Goal: Information Seeking & Learning: Compare options

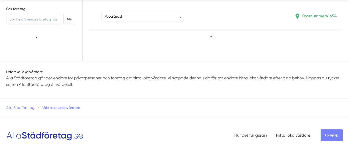
scroll to position [78, 0]
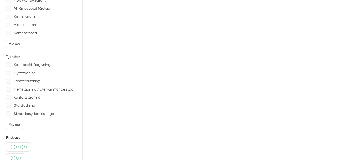
type input "41654"
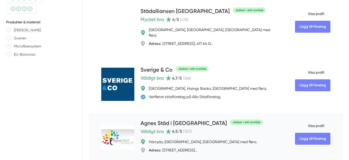
scroll to position [259, 0]
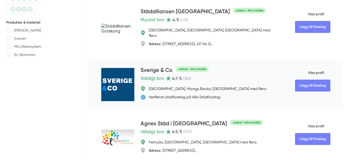
click at [118, 88] on img at bounding box center [117, 84] width 33 height 33
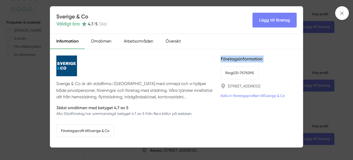
drag, startPoint x: 221, startPoint y: 56, endPoint x: 267, endPoint y: 74, distance: 49.5
click at [267, 74] on div "Företagsinformation Ring 031-7575095 Hildedalsgatan 2, 417 05 Göteborg Kolla in…" at bounding box center [259, 97] width 76 height 85
click at [210, 54] on div "Sverige & Co är din städfirma i Göteborg med omnejd och vi hjälper både privatp…" at bounding box center [176, 98] width 253 height 98
drag, startPoint x: 224, startPoint y: 58, endPoint x: 248, endPoint y: 73, distance: 28.7
click at [248, 73] on div "Sverige & Co är din städfirma i Göteborg med omnejd och vi hjälper både privatp…" at bounding box center [176, 98] width 253 height 98
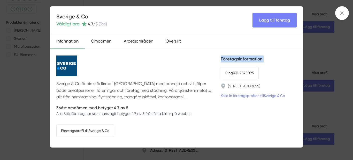
drag, startPoint x: 223, startPoint y: 57, endPoint x: 191, endPoint y: 55, distance: 32.1
click at [223, 57] on h5 "Företagsinformation" at bounding box center [259, 58] width 76 height 7
click at [217, 57] on div "Sverige & Co är din städfirma i Göteborg med omnejd och vi hjälper både privatp…" at bounding box center [176, 98] width 253 height 98
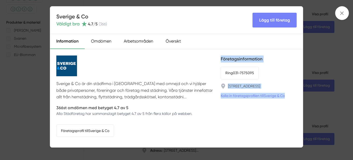
drag, startPoint x: 219, startPoint y: 57, endPoint x: 295, endPoint y: 104, distance: 90.2
click at [295, 104] on div "Sverige & Co är din städfirma i Göteborg med omnejd och vi hjälper både privatp…" at bounding box center [176, 98] width 253 height 98
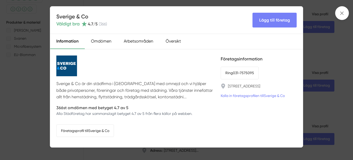
click at [194, 61] on div "Sverige & Co är din städfirma i Göteborg med omnejd och vi hjälper både privatp…" at bounding box center [135, 97] width 158 height 85
click at [342, 13] on line at bounding box center [342, 13] width 3 height 3
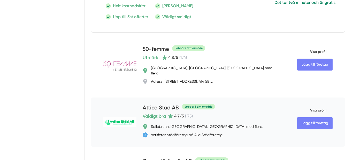
scroll to position [724, 0]
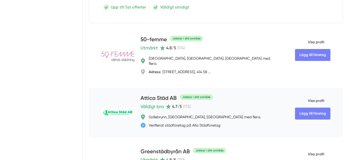
click at [317, 94] on span "Visa profil" at bounding box center [309, 100] width 29 height 13
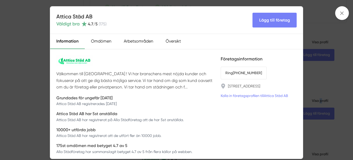
scroll to position [27, 0]
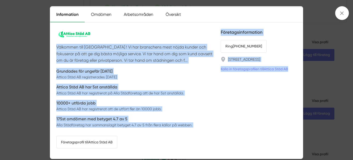
drag, startPoint x: 91, startPoint y: 49, endPoint x: 292, endPoint y: 124, distance: 213.8
click at [297, 126] on div "Välkommen till Attica ! Vi har branschens mest nöjda kunder och fokuserar på at…" at bounding box center [176, 90] width 253 height 136
click at [288, 123] on div "Företagsinformation Ring 031-35 35 300 Runslingan 47, Torslanda, Sverige Kolla …" at bounding box center [259, 90] width 76 height 123
click at [219, 99] on div "Välkommen till Attica ! Vi har branschens mest nöjda kunder och fokuserar på at…" at bounding box center [176, 90] width 253 height 136
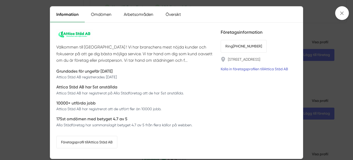
click at [246, 69] on link "Kolla in företagsprofilen till Attica Städ AB" at bounding box center [254, 69] width 67 height 6
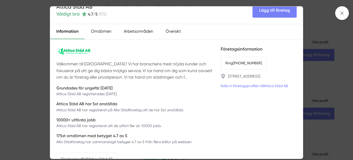
scroll to position [0, 0]
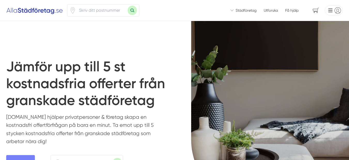
click at [103, 11] on input "number" at bounding box center [102, 10] width 52 height 12
type input "41654"
click at [128, 6] on button "Sök med postnummer" at bounding box center [132, 10] width 9 height 9
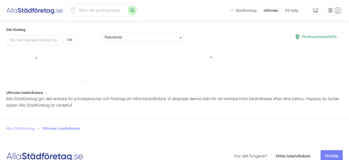
type input "41654"
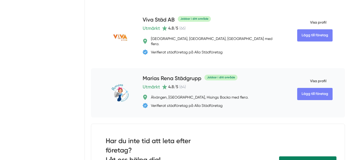
scroll to position [1112, 0]
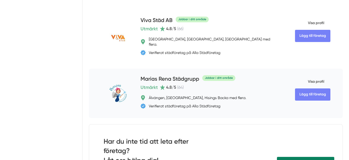
click at [319, 75] on span "Visa profil" at bounding box center [309, 81] width 29 height 13
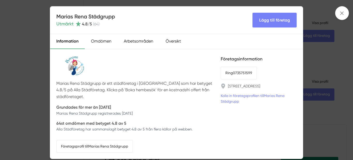
scroll to position [4, 0]
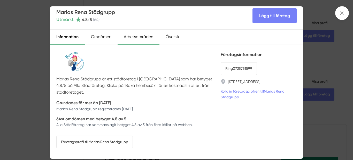
click at [140, 37] on div "Arbetsområden" at bounding box center [139, 36] width 42 height 15
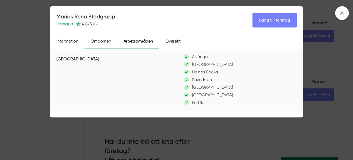
click at [105, 41] on div "Omdömen" at bounding box center [101, 41] width 33 height 15
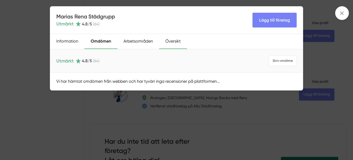
click at [177, 41] on div "Översikt" at bounding box center [173, 41] width 28 height 15
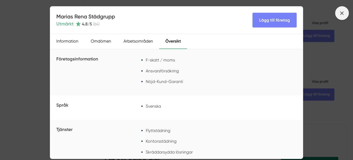
click at [346, 13] on span at bounding box center [342, 13] width 14 height 14
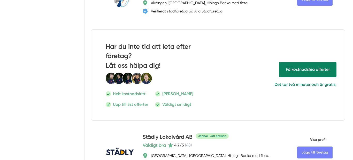
scroll to position [1215, 0]
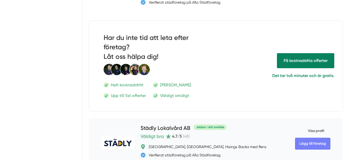
click at [315, 124] on span "Visa profil" at bounding box center [309, 130] width 29 height 13
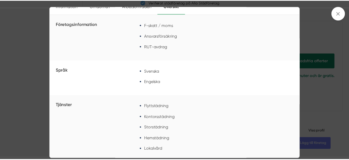
scroll to position [0, 0]
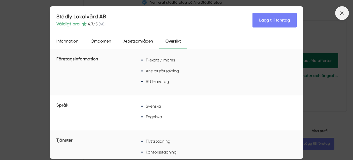
click at [340, 16] on icon at bounding box center [342, 13] width 6 height 6
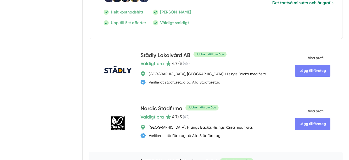
scroll to position [1293, 0]
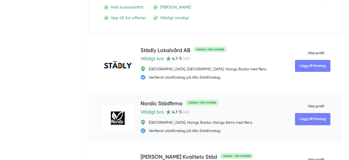
click at [320, 99] on span "Visa profil" at bounding box center [309, 105] width 29 height 13
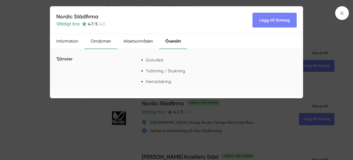
click at [100, 40] on div "Omdömen" at bounding box center [101, 41] width 33 height 15
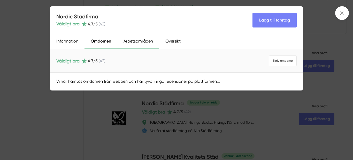
click at [132, 42] on div "Arbetsområden" at bounding box center [138, 41] width 42 height 15
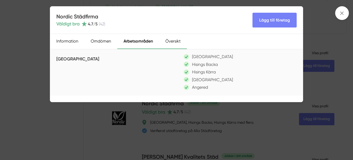
click at [173, 42] on div "Översikt" at bounding box center [173, 41] width 28 height 15
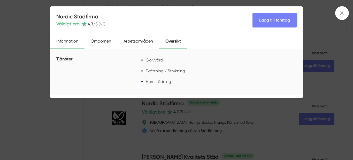
click at [66, 40] on div "Information" at bounding box center [67, 41] width 34 height 15
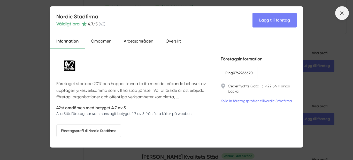
click at [345, 13] on icon at bounding box center [342, 13] width 6 height 6
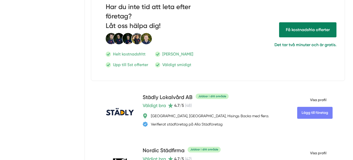
scroll to position [1241, 0]
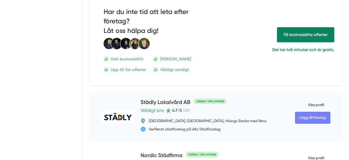
click at [316, 98] on span "Visa profil" at bounding box center [309, 104] width 29 height 13
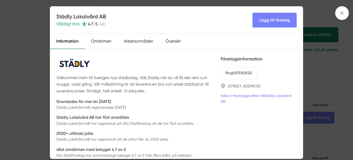
scroll to position [26, 0]
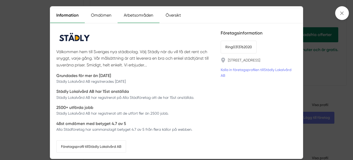
click at [141, 18] on div "Arbetsområden" at bounding box center [139, 15] width 42 height 15
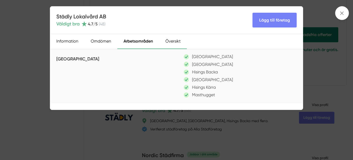
click at [168, 43] on div "Översikt" at bounding box center [173, 41] width 28 height 15
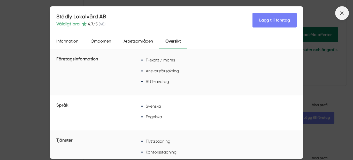
click at [340, 13] on icon at bounding box center [342, 13] width 6 height 6
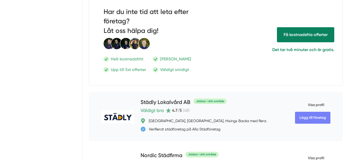
click at [316, 98] on span "Visa profil" at bounding box center [309, 104] width 29 height 13
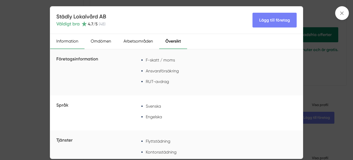
click at [75, 43] on div "Information" at bounding box center [67, 41] width 34 height 15
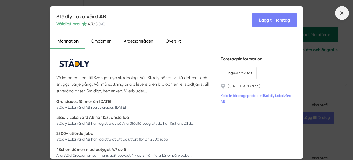
click at [342, 16] on span at bounding box center [342, 13] width 14 height 14
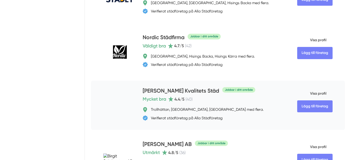
scroll to position [1370, 0]
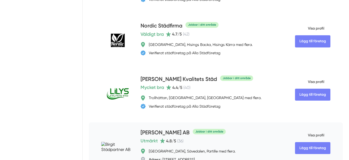
click at [317, 128] on span "Visa profil" at bounding box center [309, 134] width 29 height 13
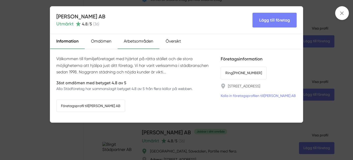
click at [132, 39] on div "Arbetsområden" at bounding box center [139, 41] width 42 height 15
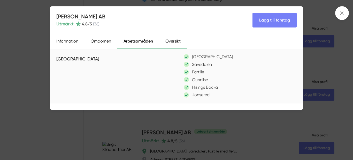
click at [173, 40] on div "Översikt" at bounding box center [173, 41] width 28 height 15
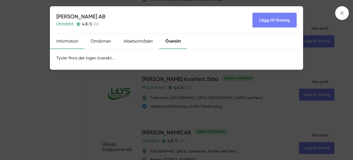
click at [61, 44] on div "Information" at bounding box center [67, 41] width 34 height 15
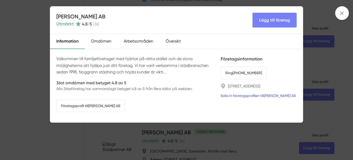
click at [239, 95] on link "Kolla in företagsprofilen till Birgit Städpartner AB" at bounding box center [258, 96] width 75 height 6
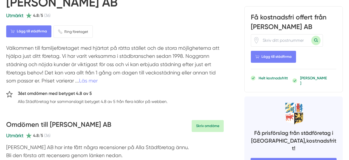
scroll to position [19, 0]
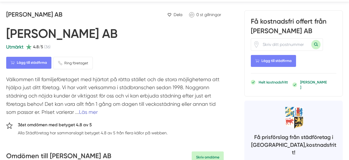
click at [88, 111] on link "Läs mer" at bounding box center [88, 112] width 19 height 6
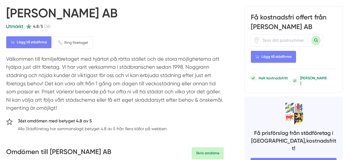
scroll to position [0, 0]
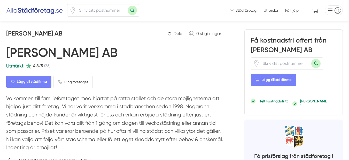
drag, startPoint x: 67, startPoint y: 33, endPoint x: 3, endPoint y: 40, distance: 64.3
copy h2 "[PERSON_NAME] AB"
